Goal: Information Seeking & Learning: Learn about a topic

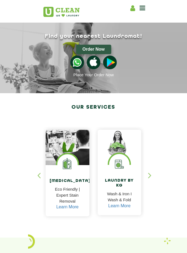
click at [141, 10] on icon at bounding box center [142, 8] width 6 height 7
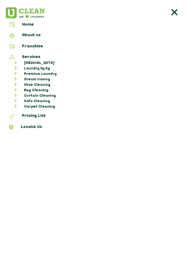
click at [47, 66] on link "Laundry by Kg" at bounding box center [95, 68] width 177 height 5
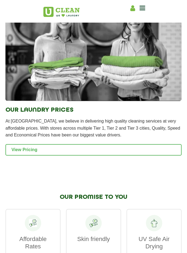
scroll to position [1202, 0]
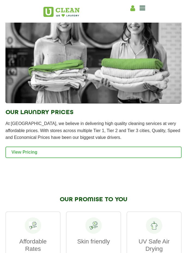
click at [138, 153] on link "View Pricing" at bounding box center [93, 151] width 176 height 11
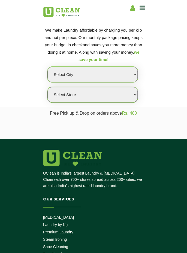
click at [129, 73] on select "Select city [GEOGRAPHIC_DATA] [GEOGRAPHIC_DATA] [GEOGRAPHIC_DATA] [GEOGRAPHIC_D…" at bounding box center [92, 75] width 90 height 16
select select "1"
click at [47, 67] on select "Select city [GEOGRAPHIC_DATA] [GEOGRAPHIC_DATA] [GEOGRAPHIC_DATA] [GEOGRAPHIC_D…" at bounding box center [92, 75] width 90 height 16
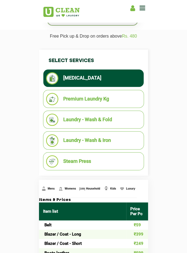
scroll to position [77, 0]
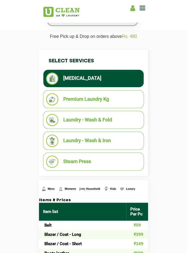
click at [116, 135] on li "Laundry - Wash & Iron" at bounding box center [93, 140] width 95 height 12
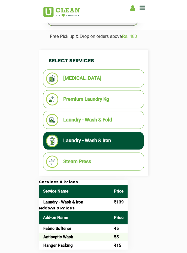
click at [126, 114] on li "Laundry - Wash & Fold" at bounding box center [93, 120] width 95 height 12
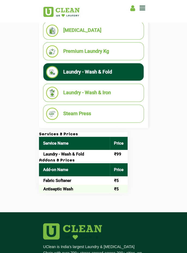
scroll to position [125, 0]
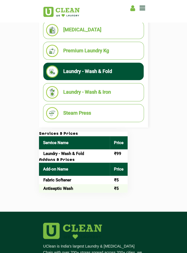
click at [126, 88] on li "Laundry - Wash & Iron" at bounding box center [93, 92] width 95 height 12
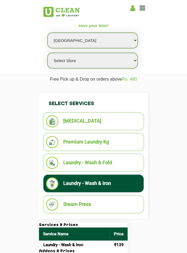
scroll to position [0, 0]
